Goal: Task Accomplishment & Management: Use online tool/utility

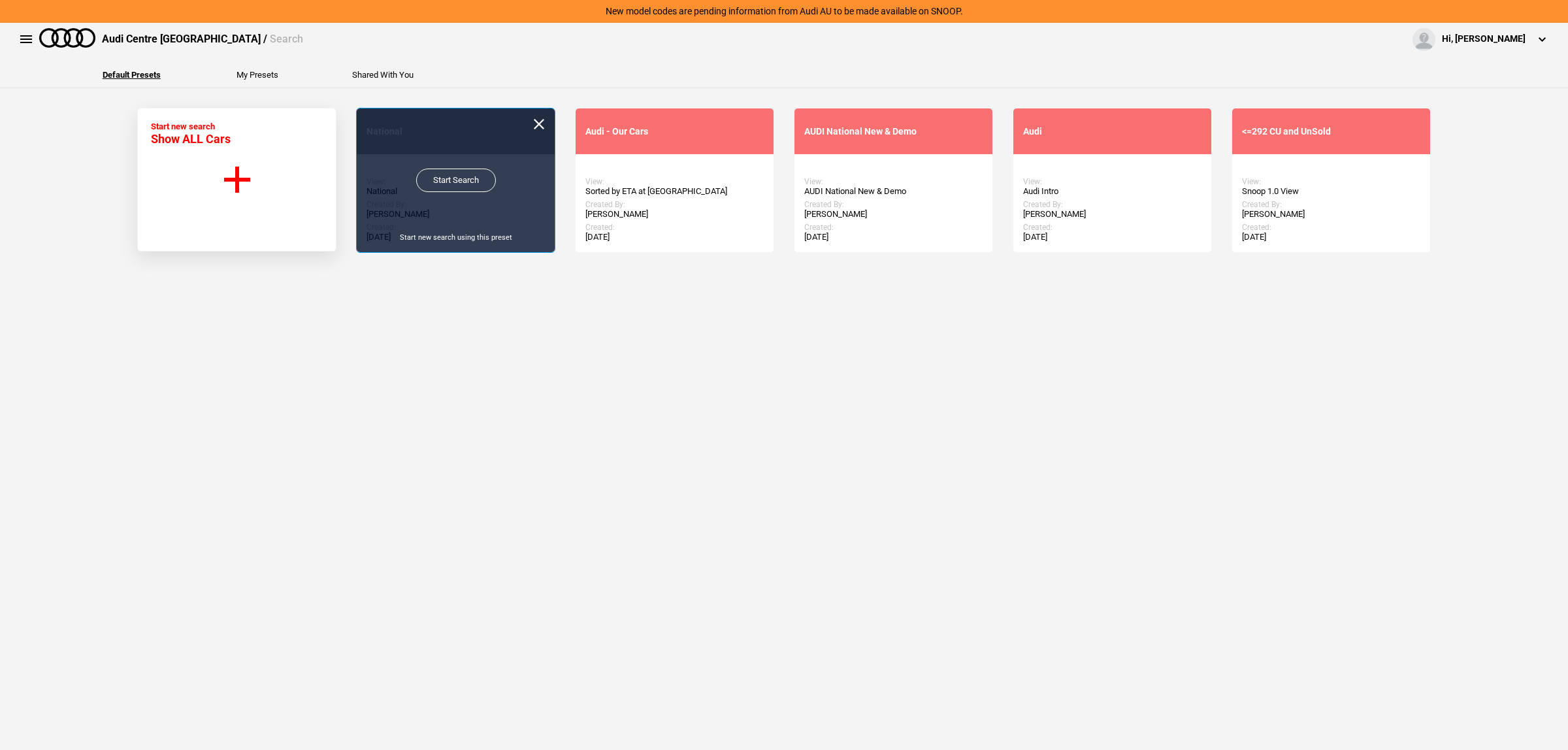
click at [451, 184] on link "Start Search" at bounding box center [456, 180] width 79 height 23
click at [452, 189] on link "Start Search" at bounding box center [456, 180] width 79 height 23
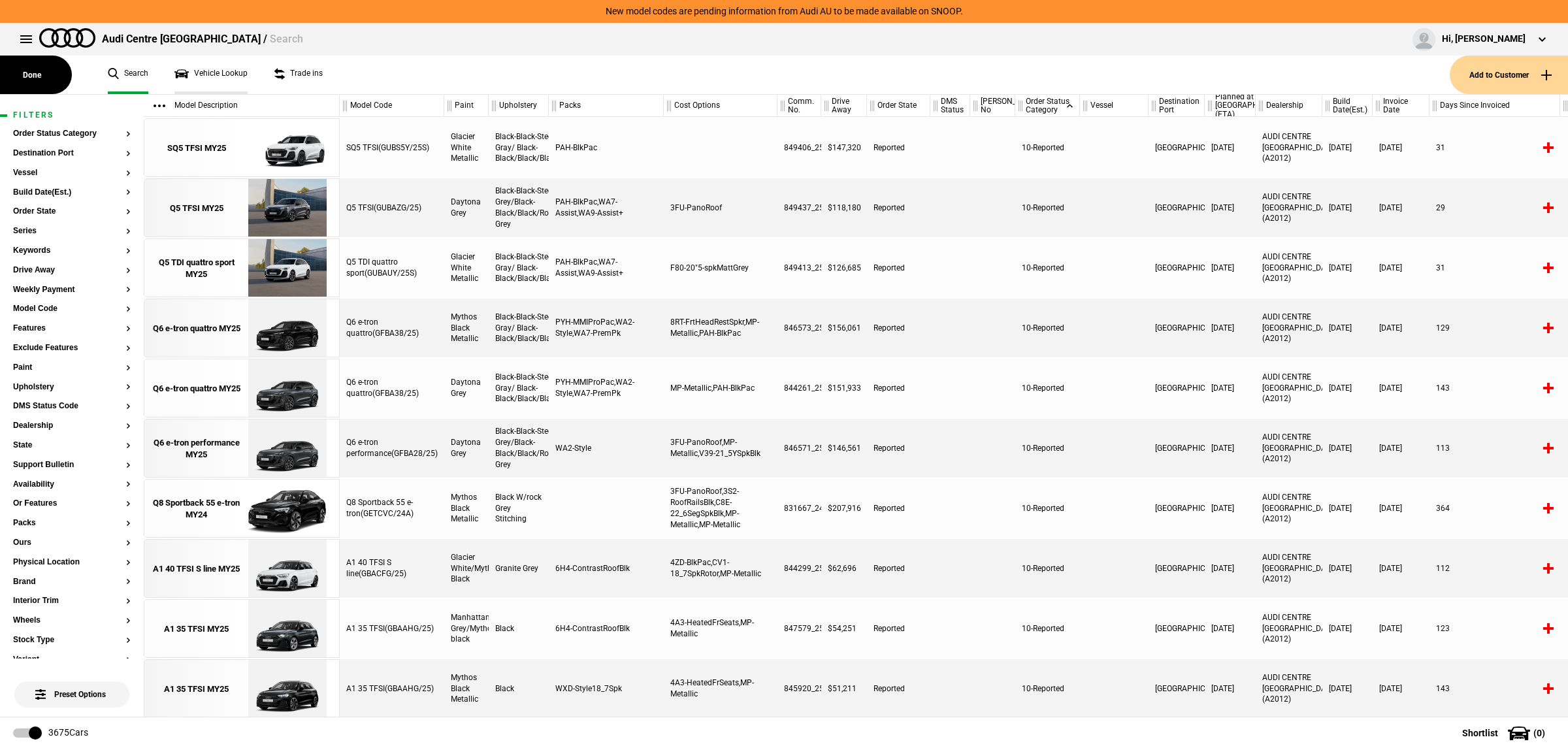
click at [223, 79] on link "Vehicle Lookup" at bounding box center [211, 74] width 73 height 38
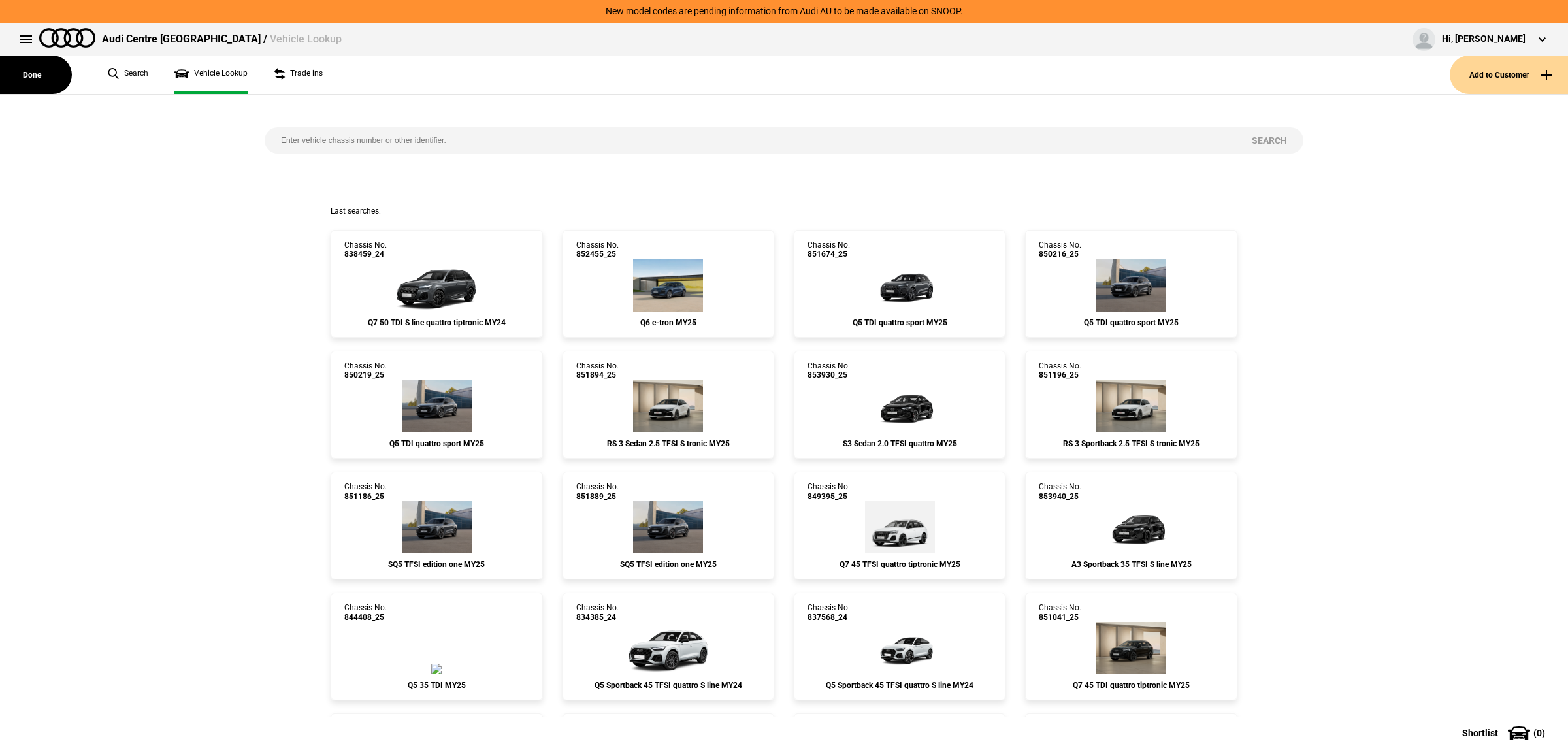
click at [446, 140] on input "search" at bounding box center [750, 140] width 971 height 26
paste input "WAUZZZGY6SA055205"
type input "WAUZZZGY6SA055205"
click at [1251, 135] on button "Search" at bounding box center [1269, 140] width 68 height 26
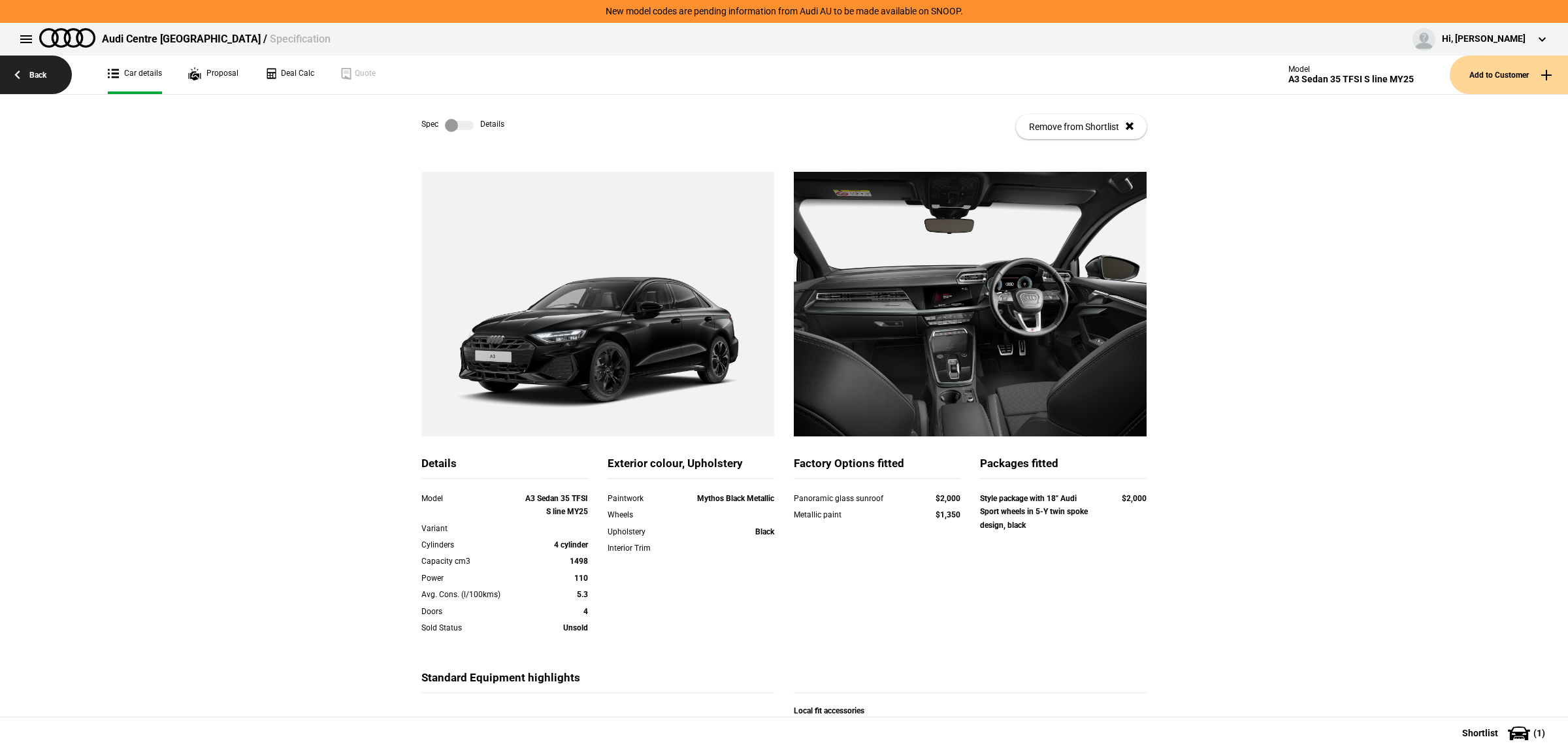
click at [20, 85] on link "Back" at bounding box center [35, 74] width 72 height 38
click at [37, 64] on link "Back" at bounding box center [35, 74] width 72 height 38
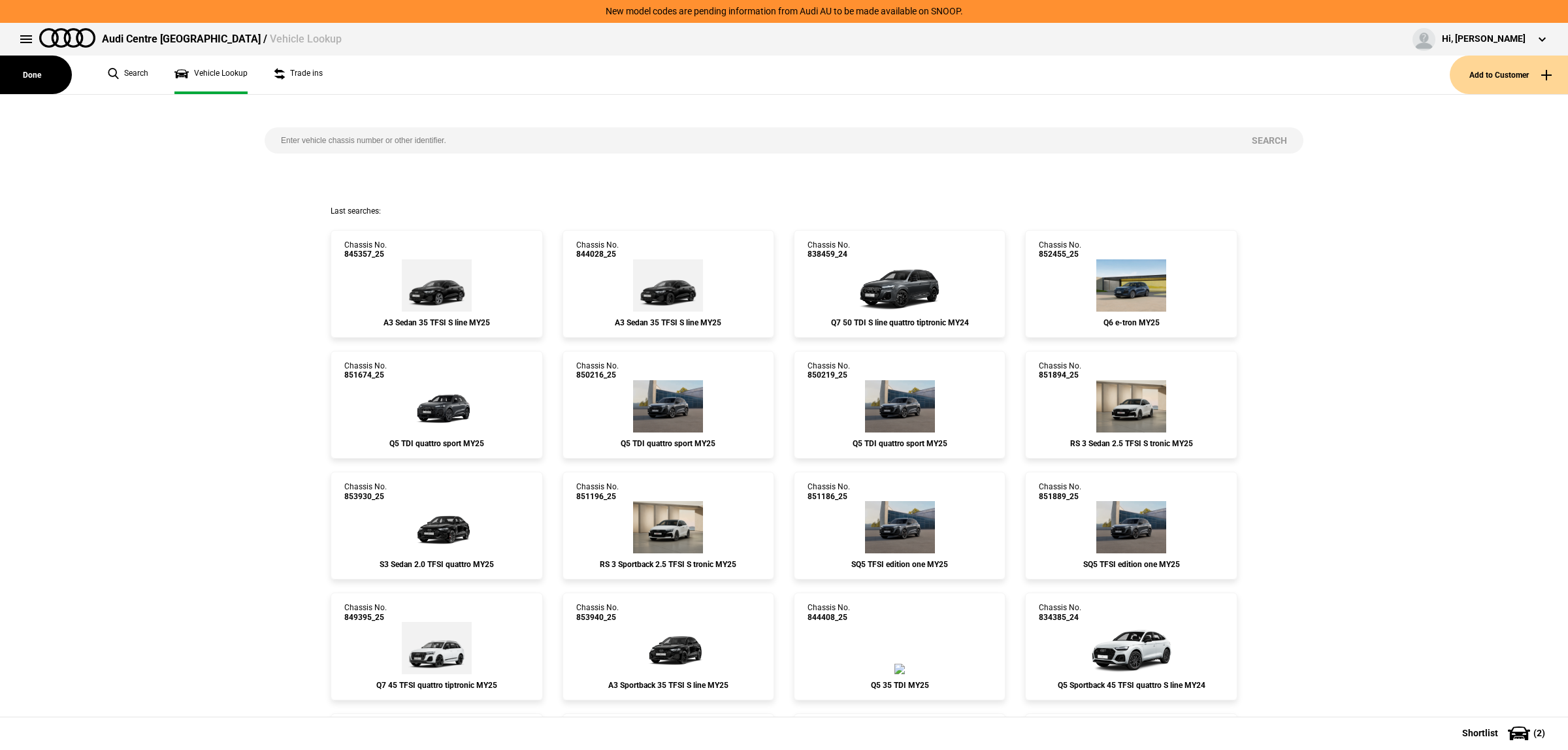
drag, startPoint x: 593, startPoint y: 141, endPoint x: 580, endPoint y: 168, distance: 30.0
click at [582, 170] on div "Search" at bounding box center [784, 150] width 1059 height 111
paste input "[US_VEHICLE_IDENTIFICATION_NUMBER]"
type input "[US_VEHICLE_IDENTIFICATION_NUMBER]"
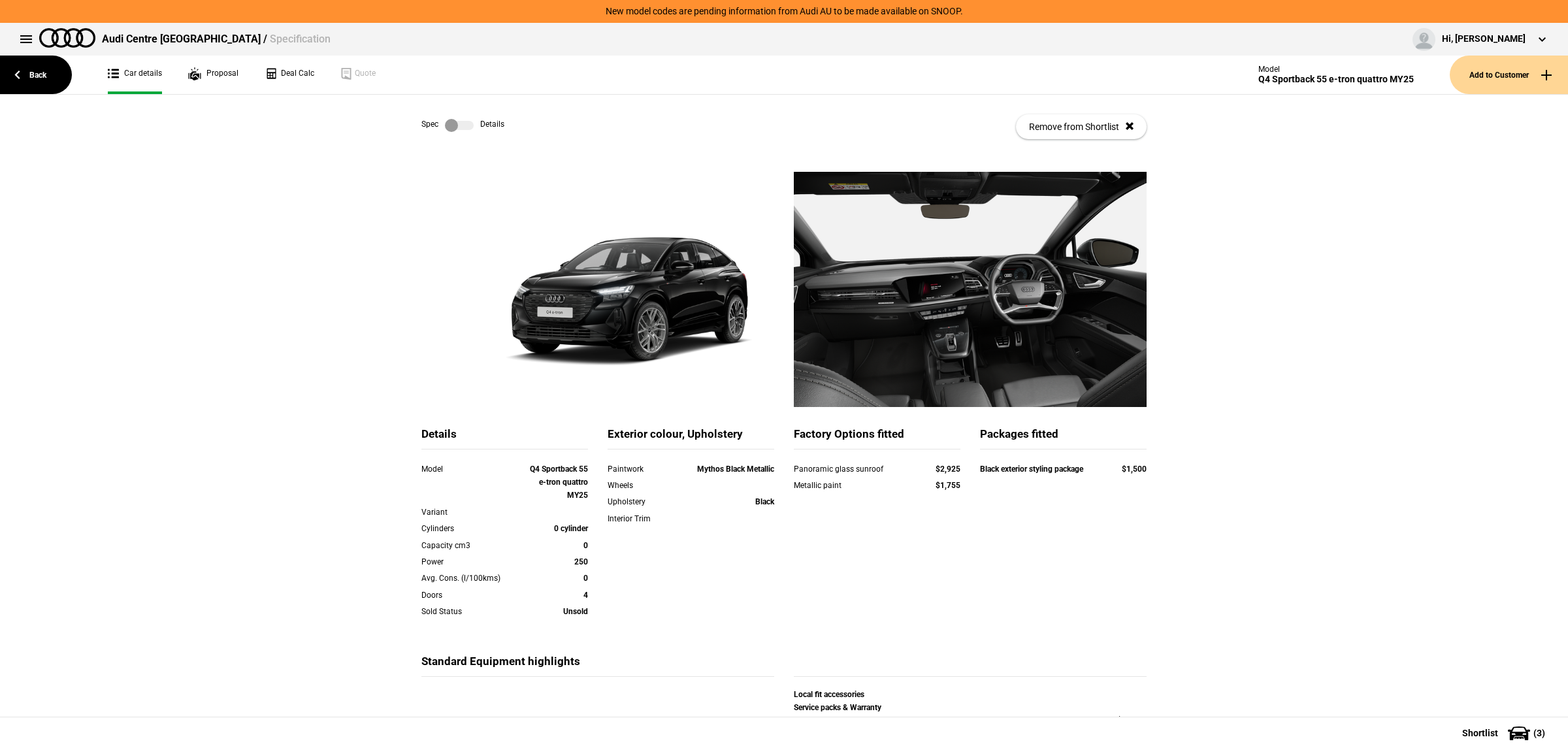
click at [462, 120] on label at bounding box center [459, 125] width 29 height 13
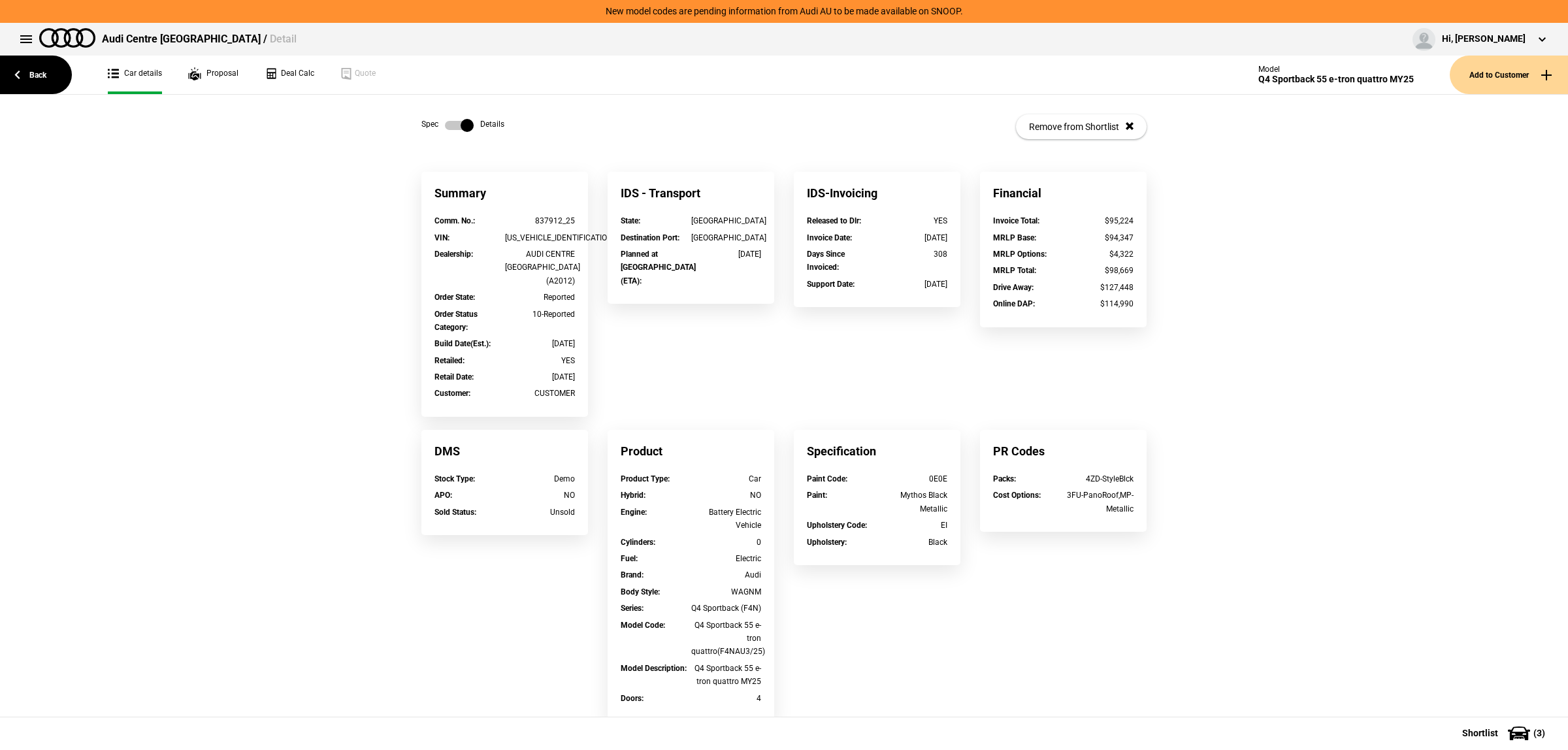
click at [746, 637] on div "Q4 Sportback 55 e-tron quattro(F4NAU3/25)" at bounding box center [727, 639] width 71 height 40
drag, startPoint x: 752, startPoint y: 637, endPoint x: 740, endPoint y: 637, distance: 12.0
click at [740, 637] on div "Q4 Sportback 55 e-tron quattro(F4NAU3/25)" at bounding box center [727, 639] width 71 height 40
click at [54, 64] on link "Back" at bounding box center [35, 74] width 72 height 38
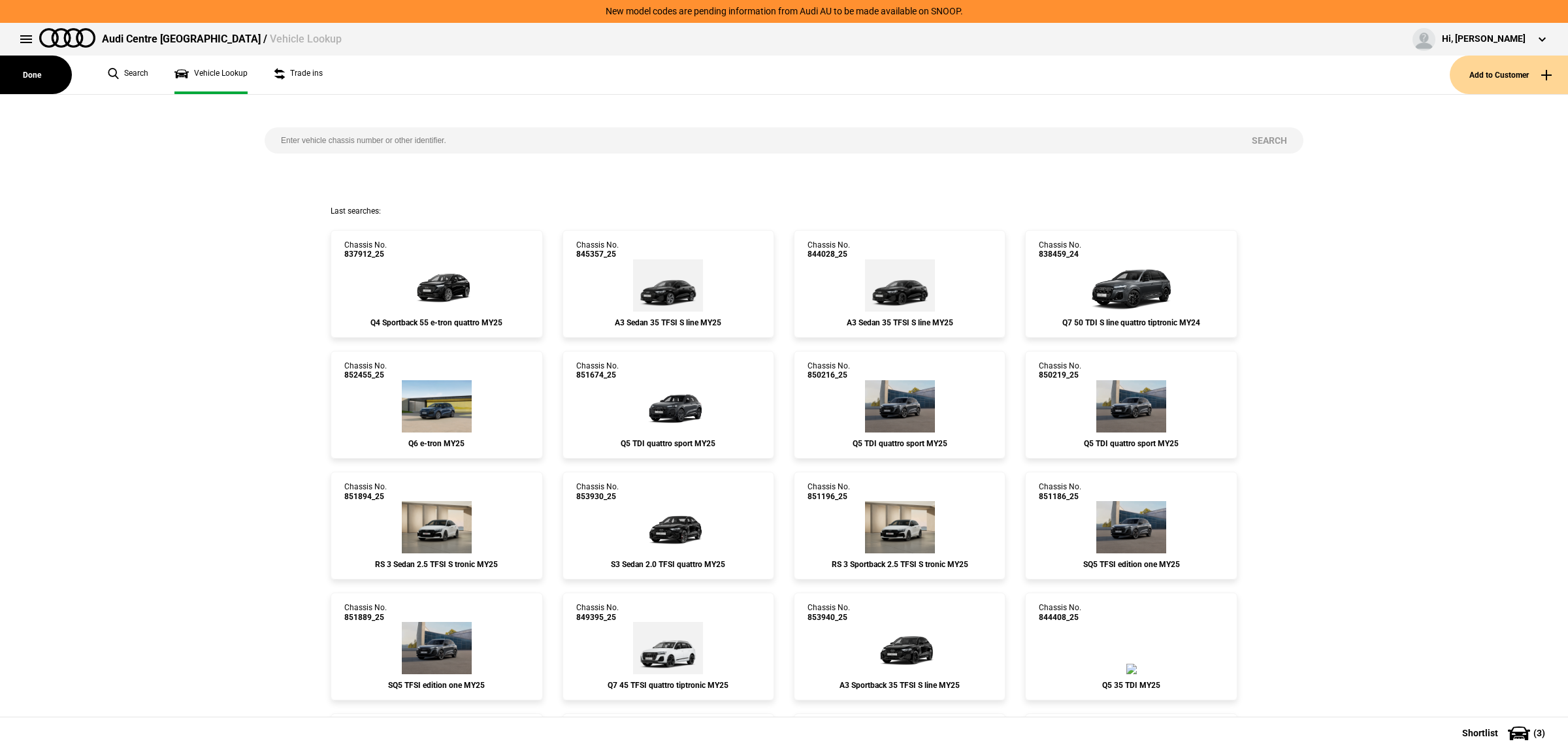
click at [521, 151] on input "search" at bounding box center [750, 140] width 971 height 26
paste input "[US_VEHICLE_IDENTIFICATION_NUMBER]"
type input "[US_VEHICLE_IDENTIFICATION_NUMBER]"
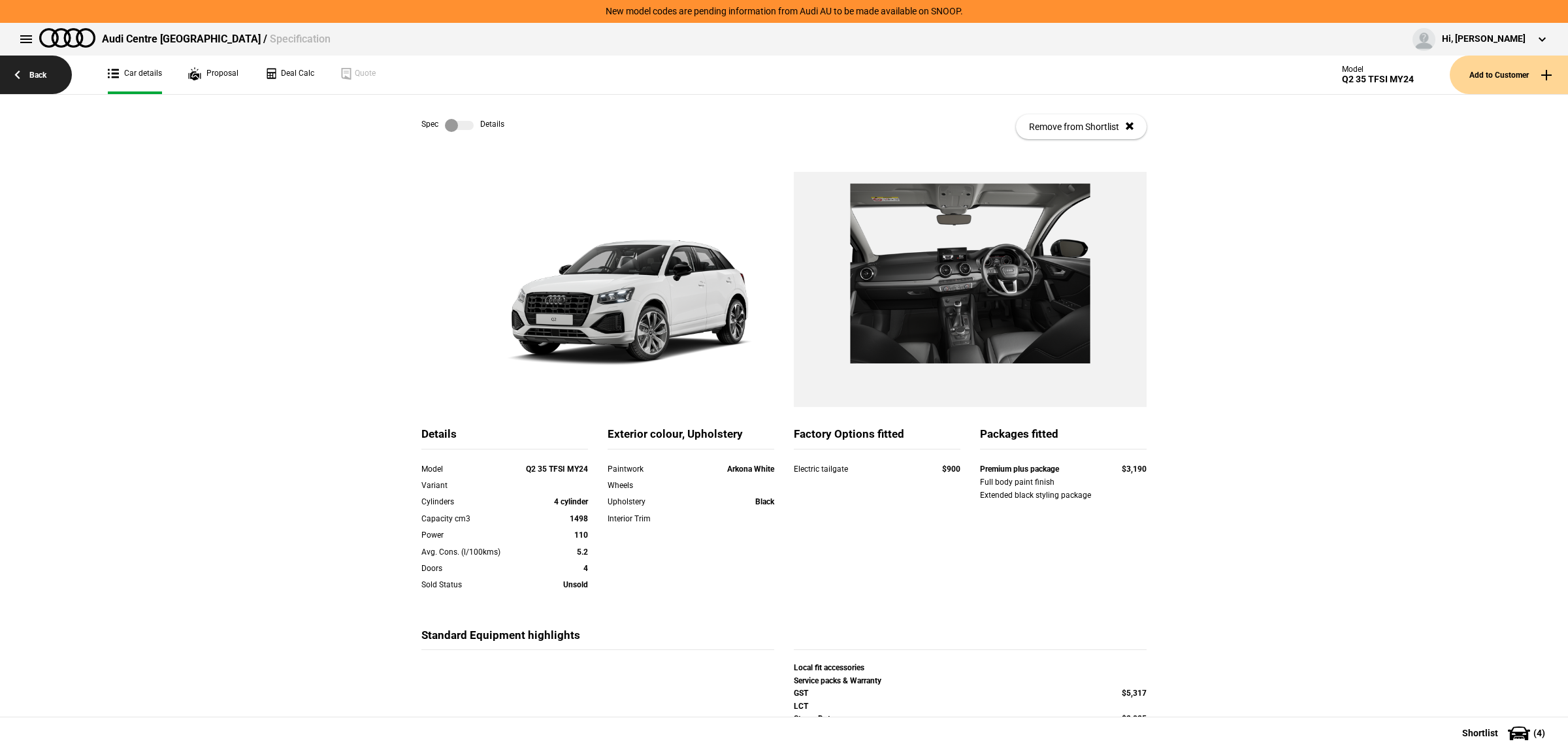
click at [34, 67] on link "Back" at bounding box center [35, 74] width 72 height 38
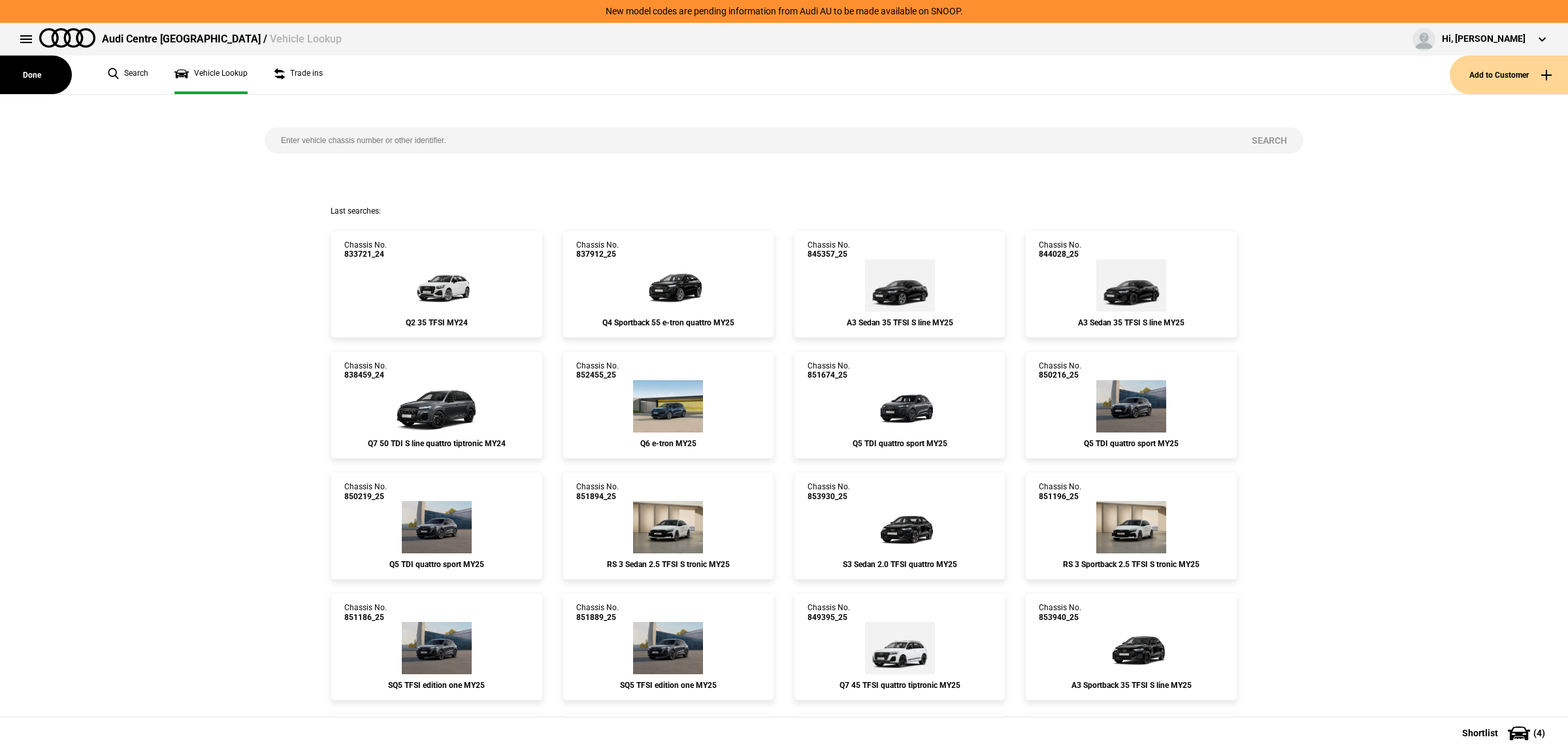
click at [528, 138] on input "search" at bounding box center [750, 140] width 971 height 26
paste input "[US_VEHICLE_IDENTIFICATION_NUMBER]"
type input "[US_VEHICLE_IDENTIFICATION_NUMBER]"
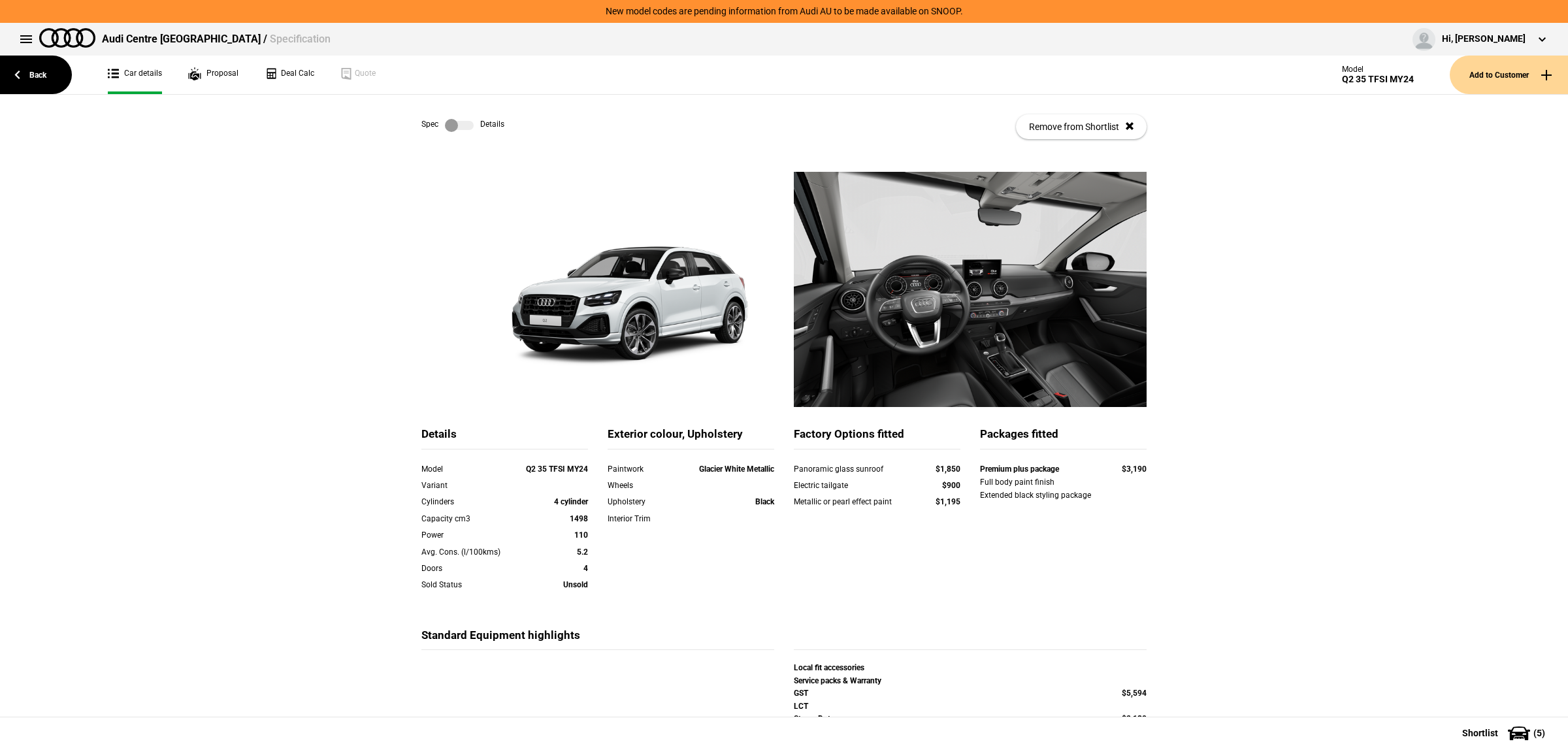
click at [466, 115] on div "Spec Details Remove from Shortlist" at bounding box center [784, 127] width 725 height 64
click at [459, 121] on label at bounding box center [459, 125] width 29 height 13
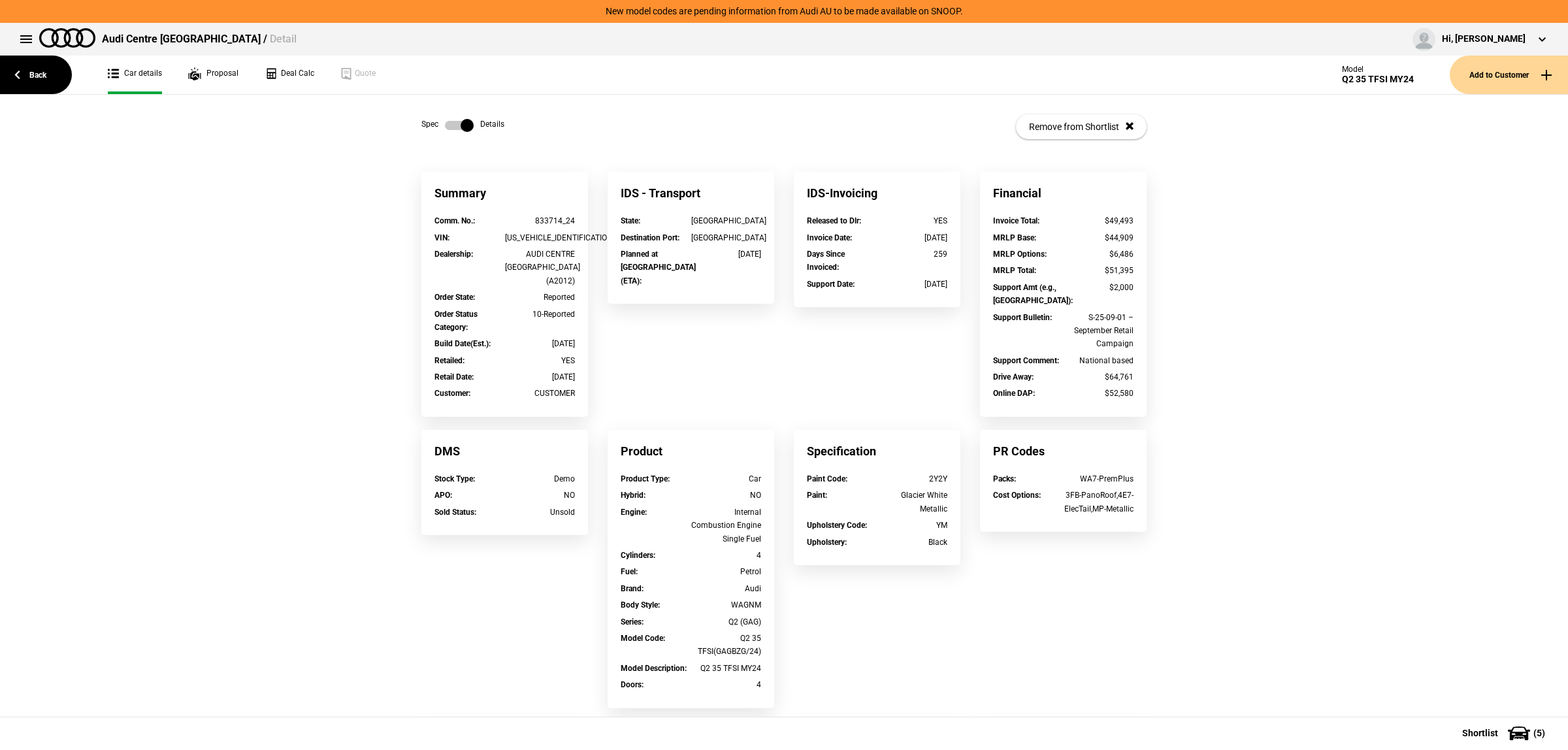
click at [1420, 185] on div "Summary Comm. No. : 833714_24 VIN : [US_VEHICLE_IDENTIFICATION_NUMBER] Dealersh…" at bounding box center [784, 552] width 1568 height 760
